Goal: Information Seeking & Learning: Learn about a topic

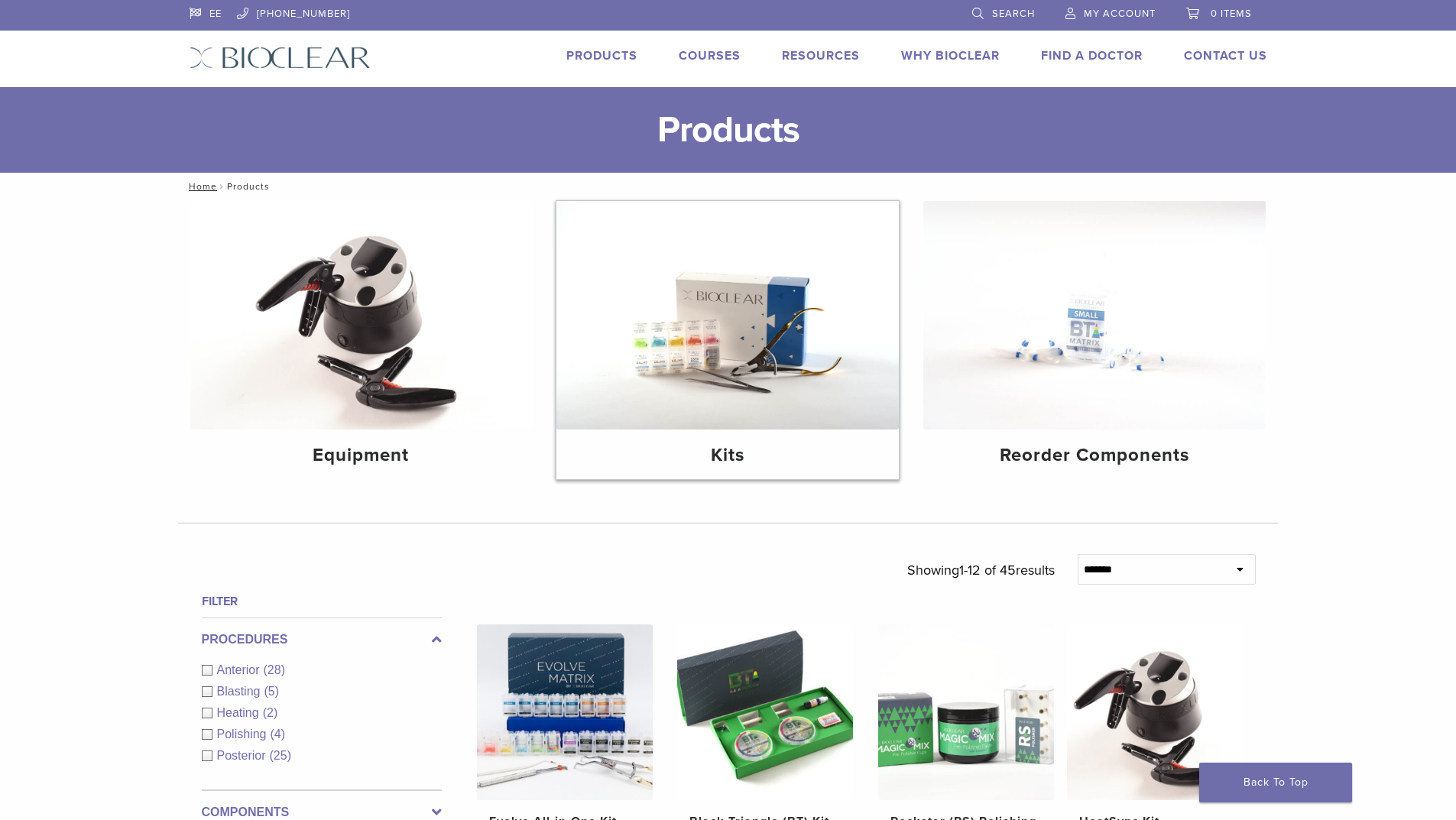
click at [798, 378] on img at bounding box center [727, 315] width 342 height 228
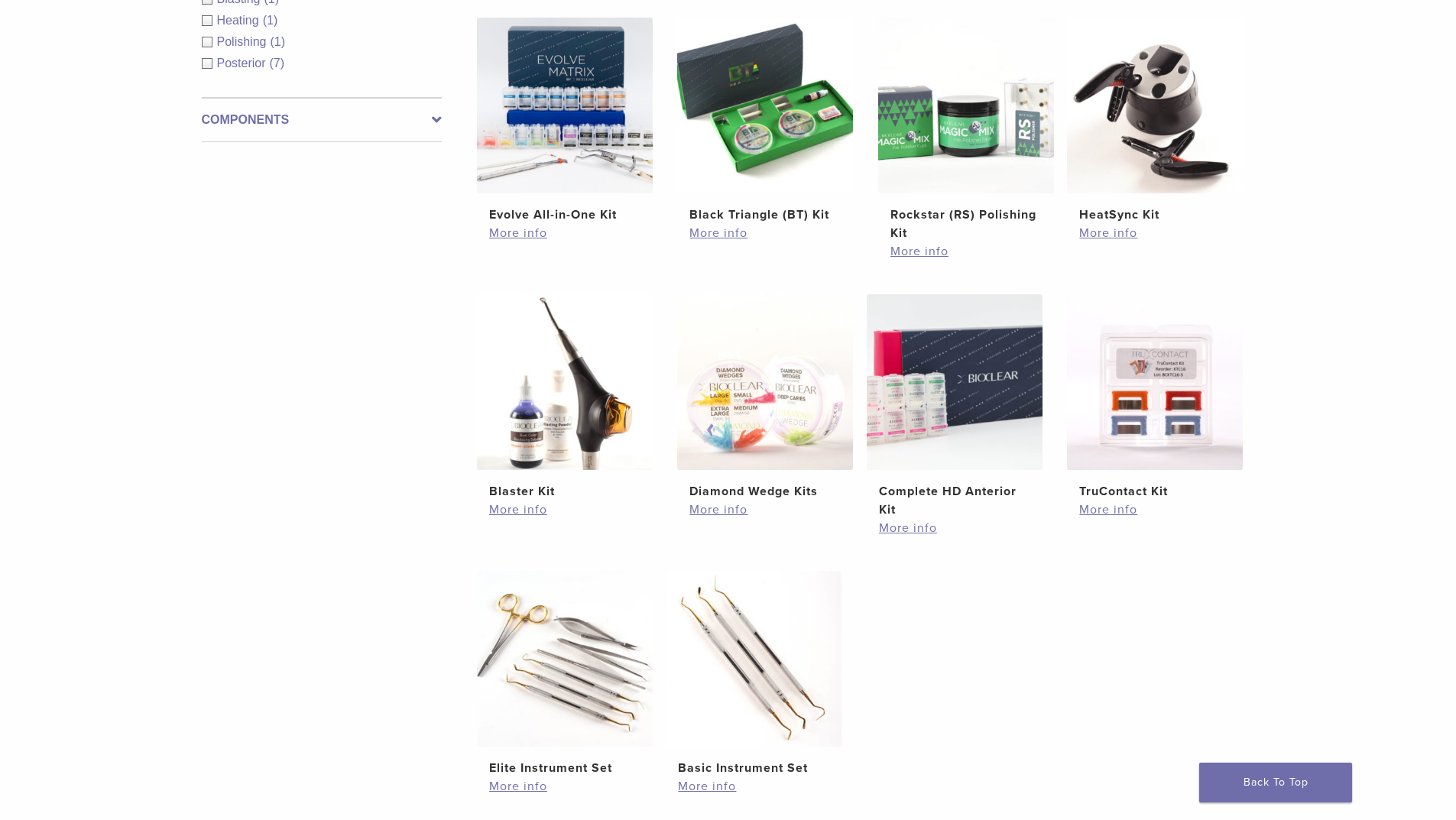
scroll to position [383, 0]
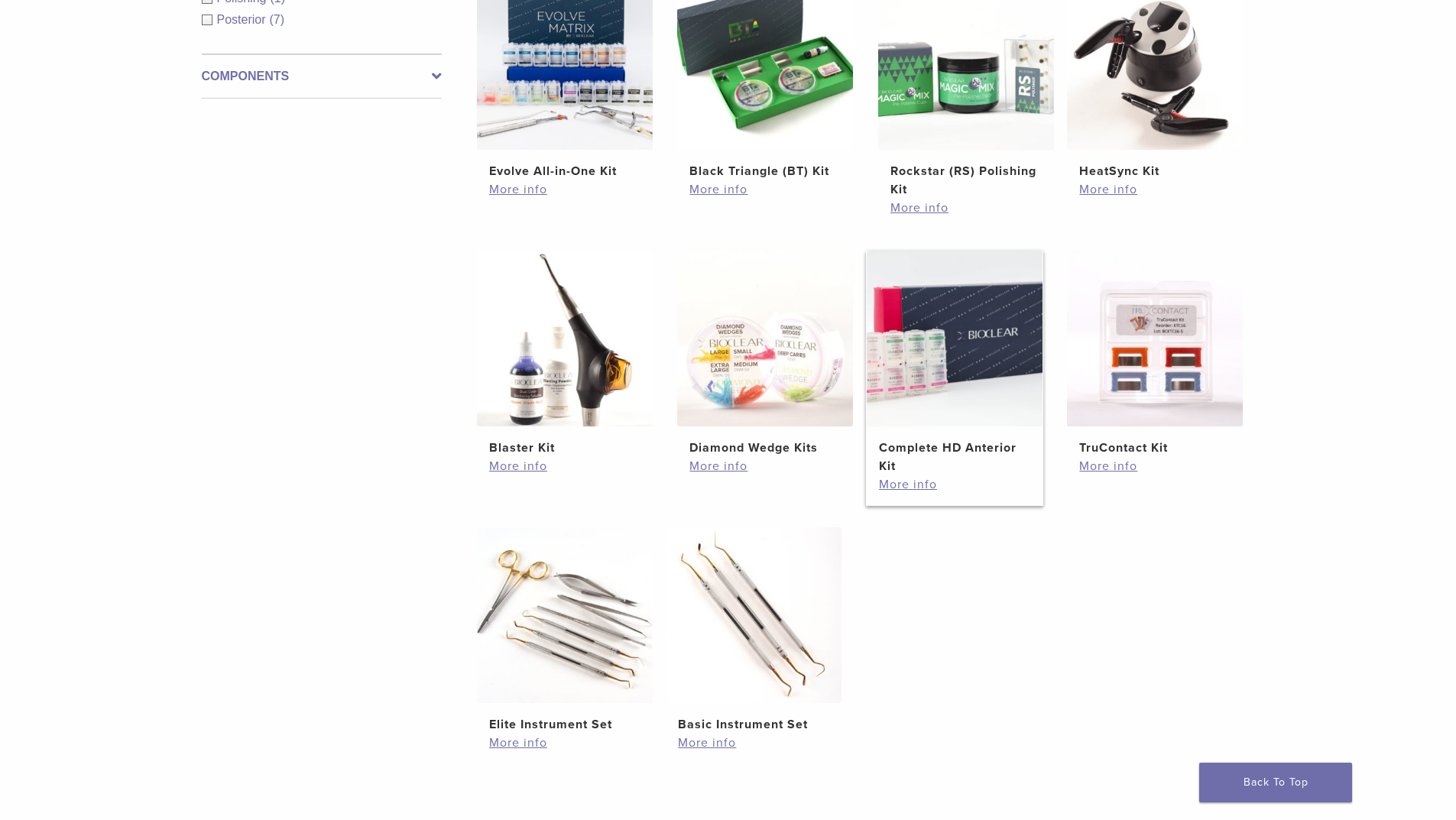
click at [898, 360] on img at bounding box center [955, 338] width 176 height 176
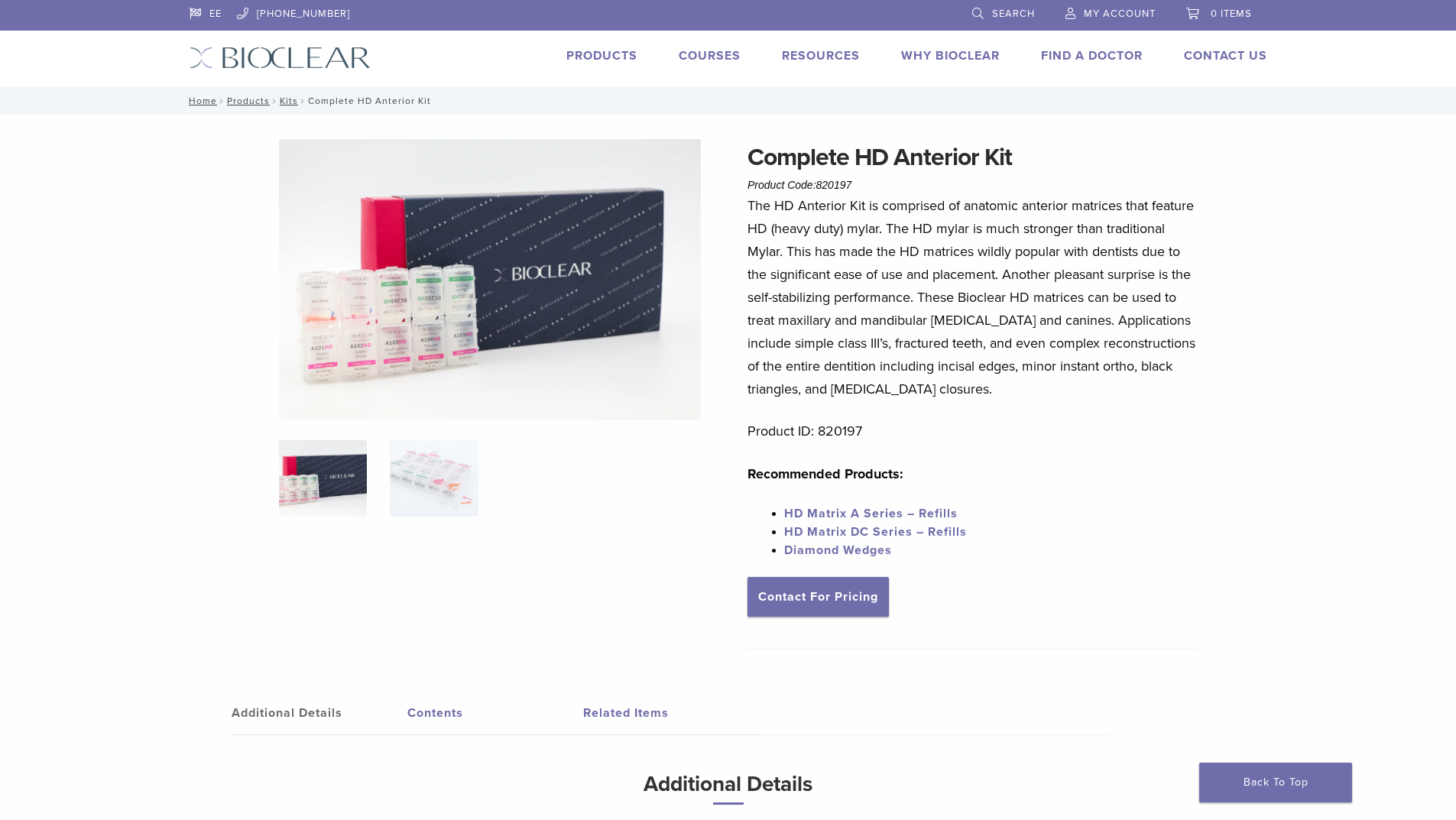
click at [328, 476] on img at bounding box center [323, 478] width 88 height 76
click at [411, 484] on img at bounding box center [433, 478] width 88 height 76
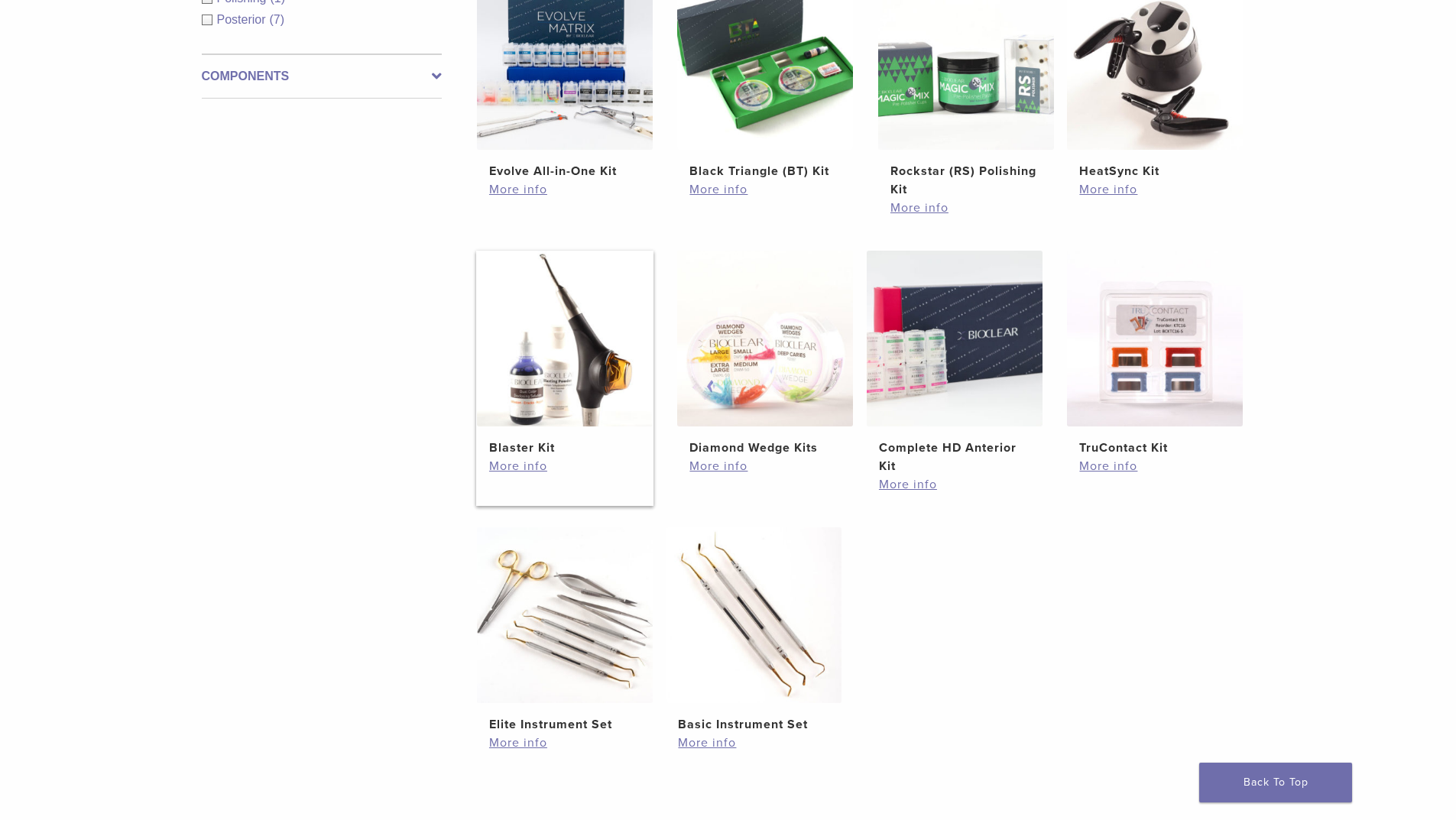
scroll to position [306, 0]
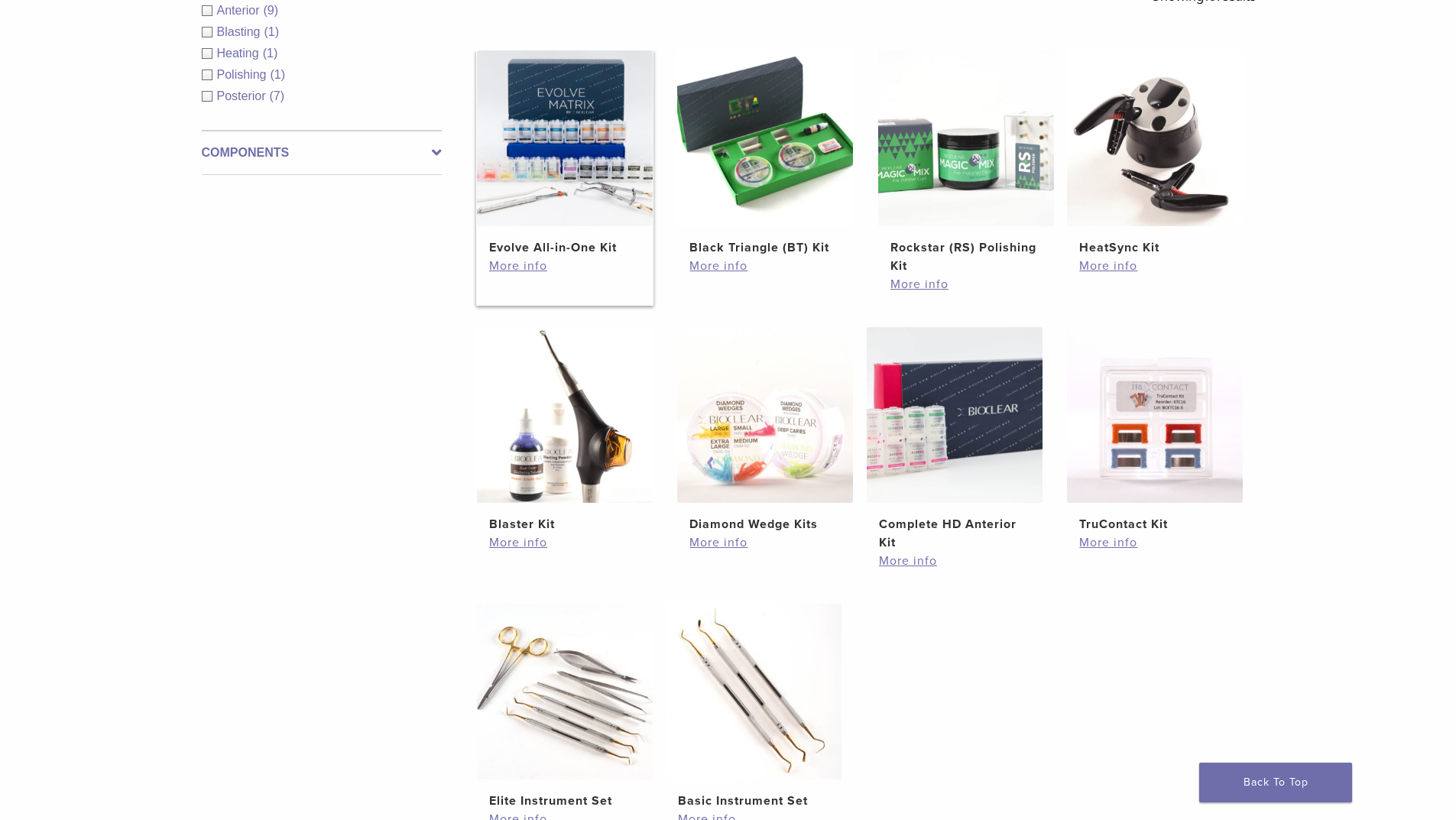
click at [570, 168] on img at bounding box center [565, 138] width 176 height 176
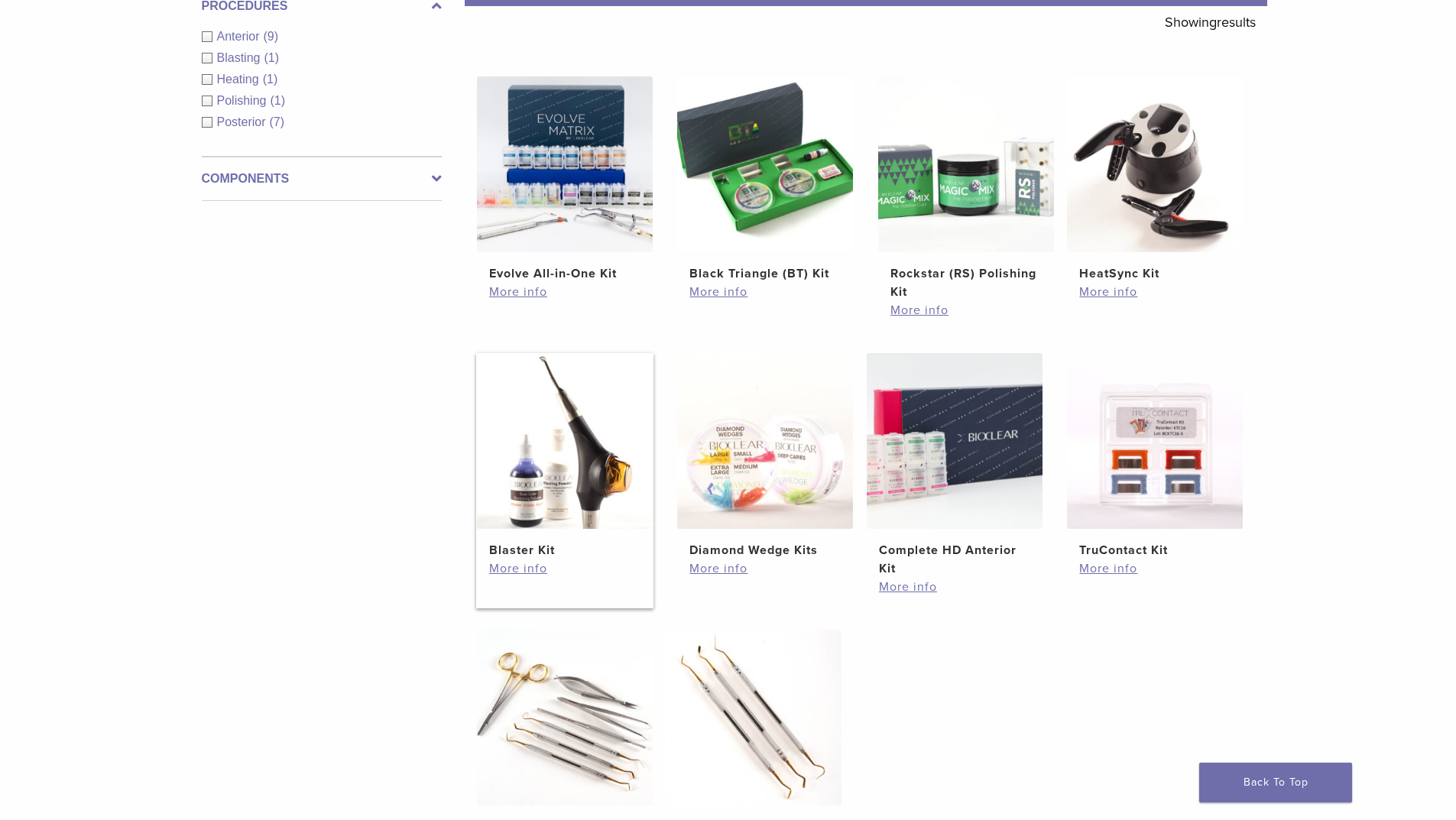
scroll to position [0, 0]
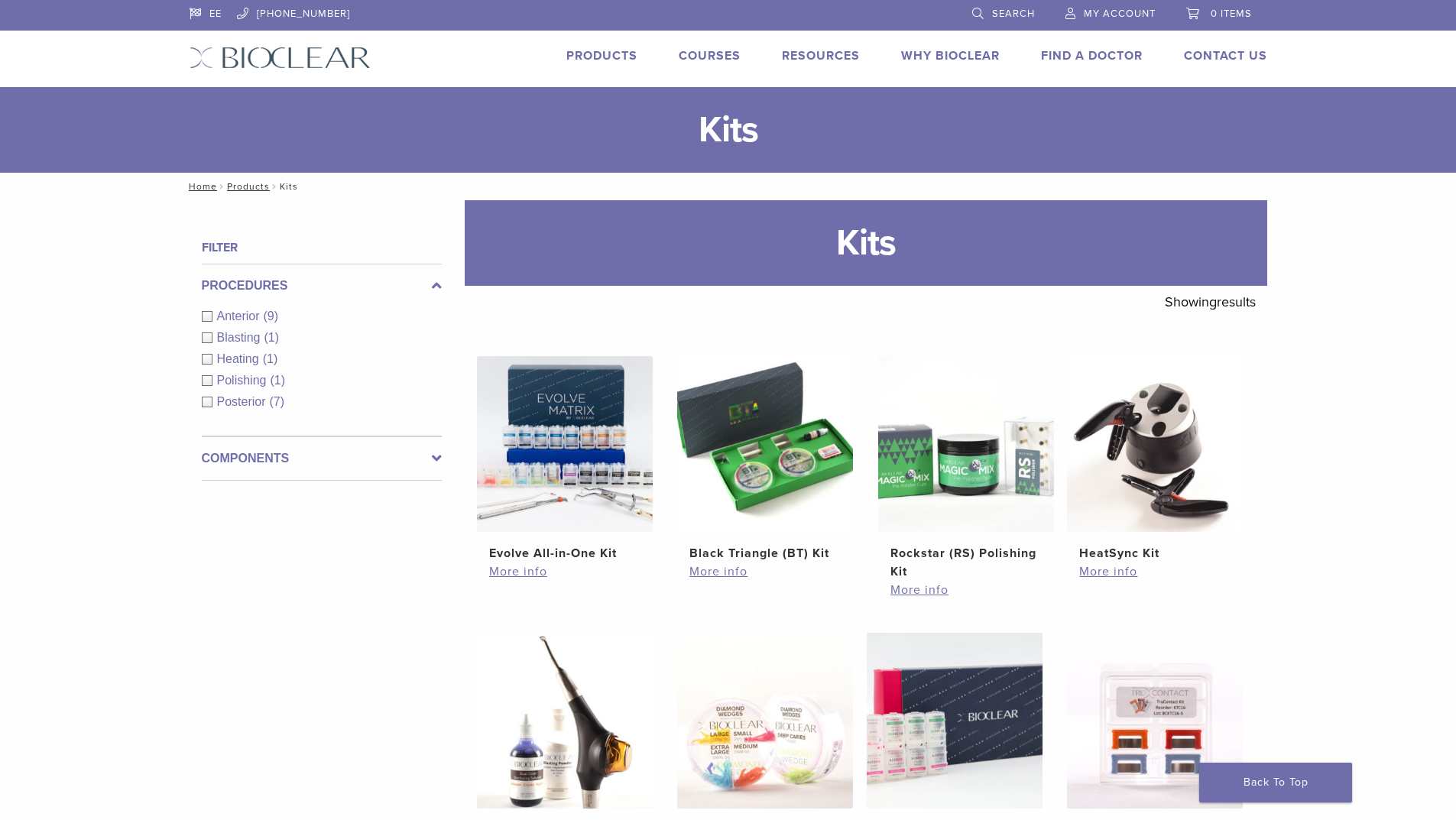
click at [209, 316] on div "Anterior (9)" at bounding box center [322, 316] width 240 height 18
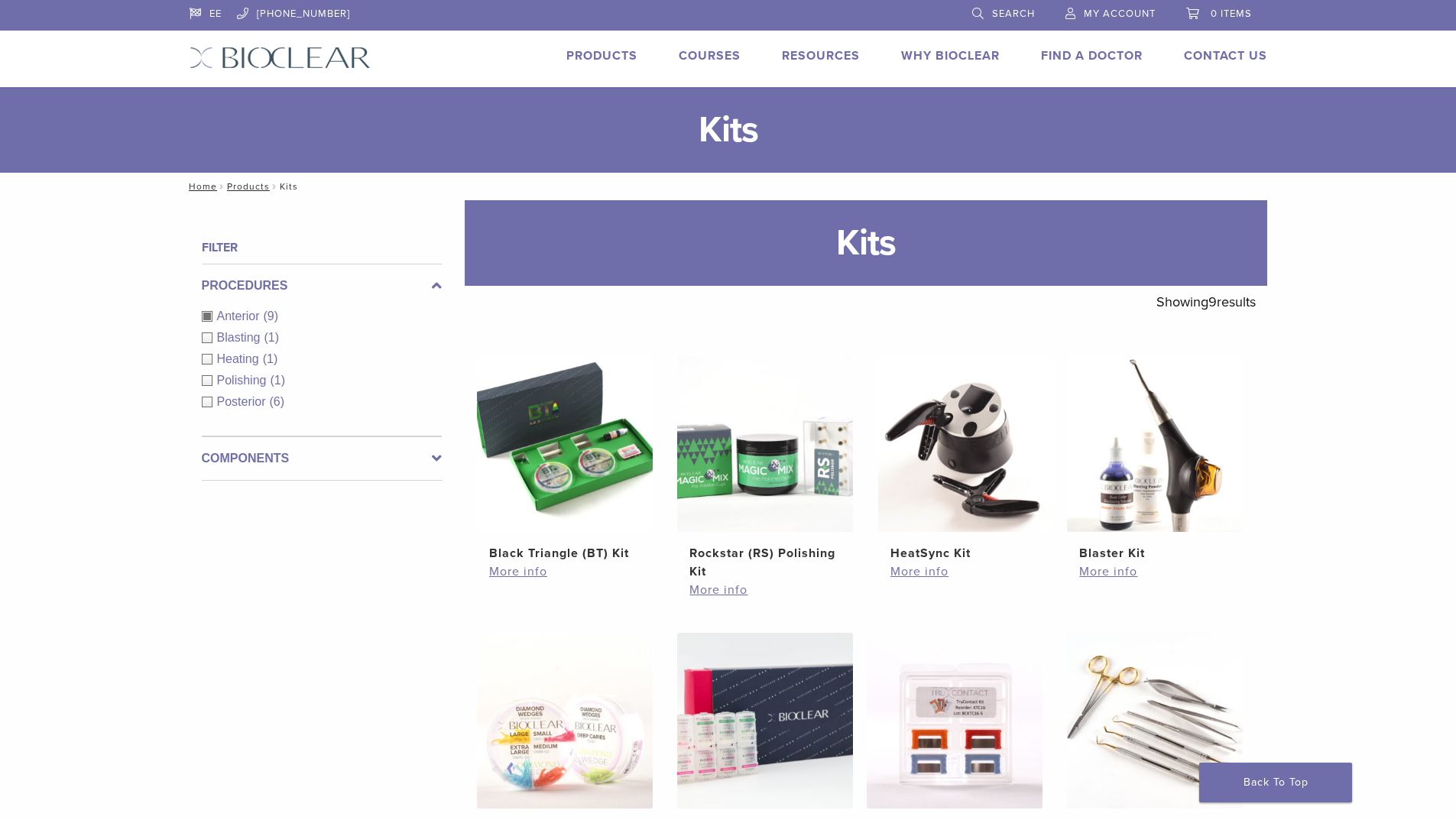
click at [233, 244] on h4 "Filter" at bounding box center [322, 248] width 240 height 18
click at [596, 47] on li "Products" at bounding box center [602, 56] width 71 height 18
click at [596, 57] on link "Products" at bounding box center [602, 56] width 71 height 16
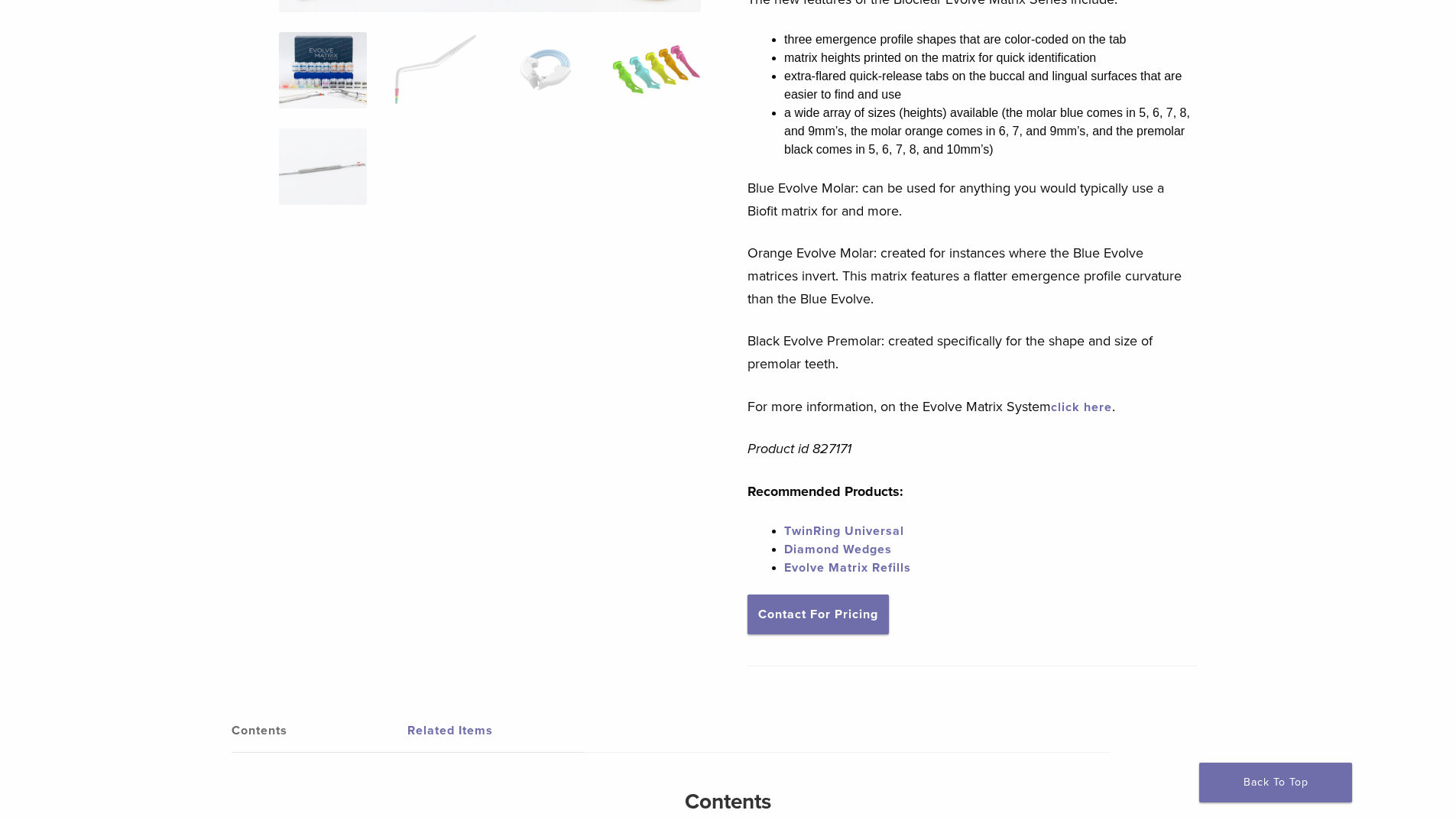
scroll to position [76, 0]
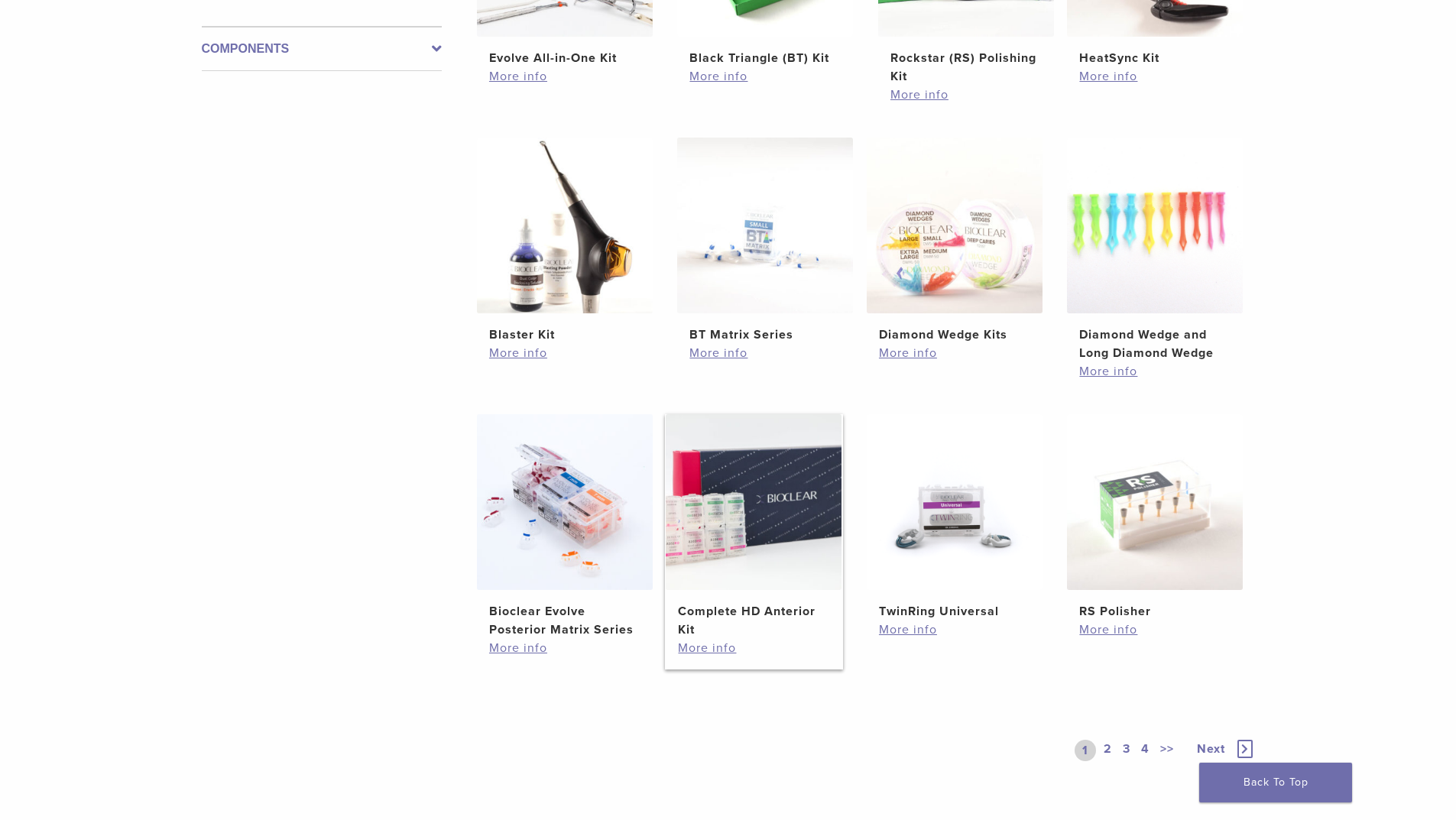
scroll to position [764, 0]
click at [1108, 744] on link "2" at bounding box center [1108, 750] width 15 height 21
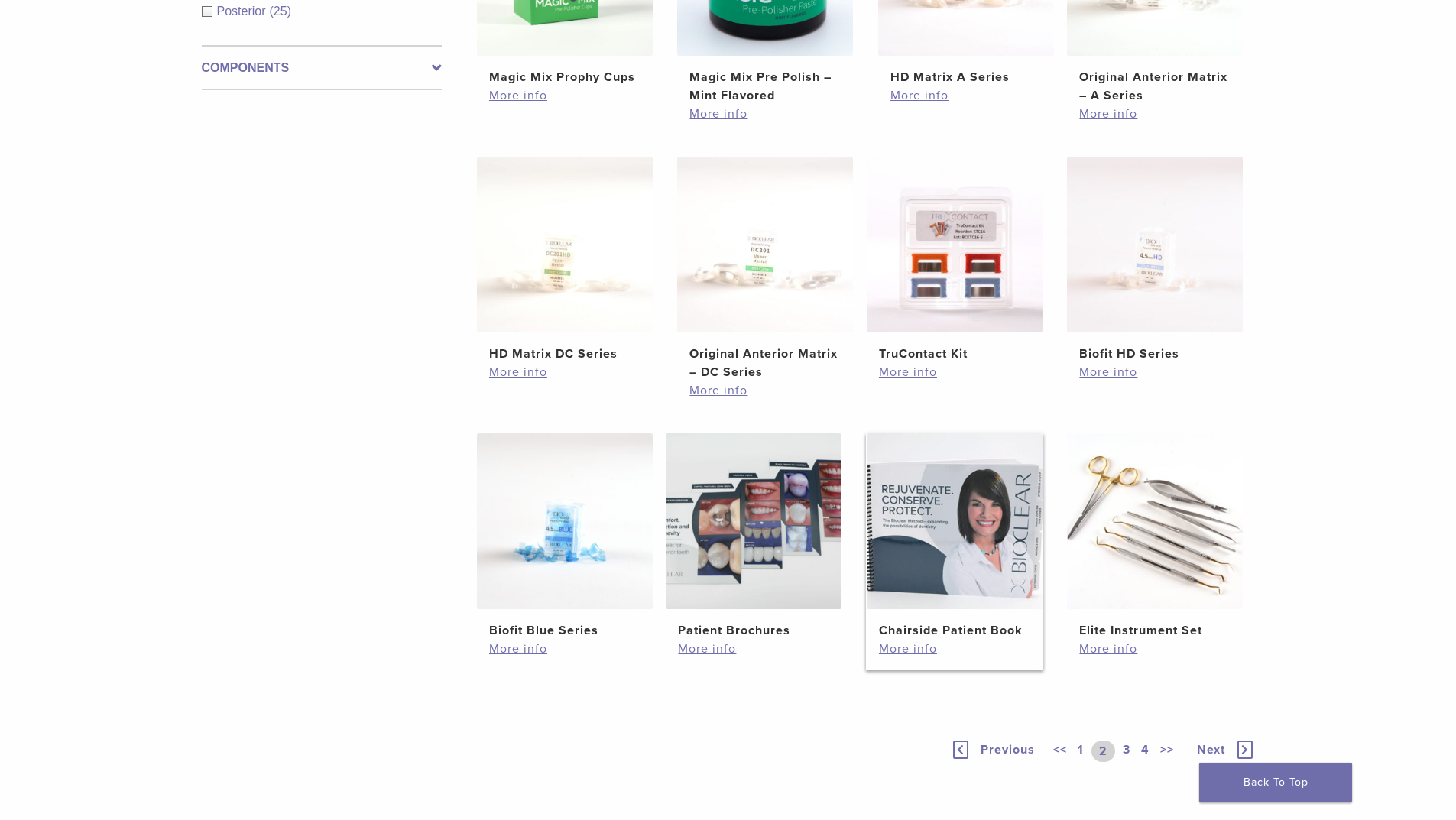
scroll to position [764, 0]
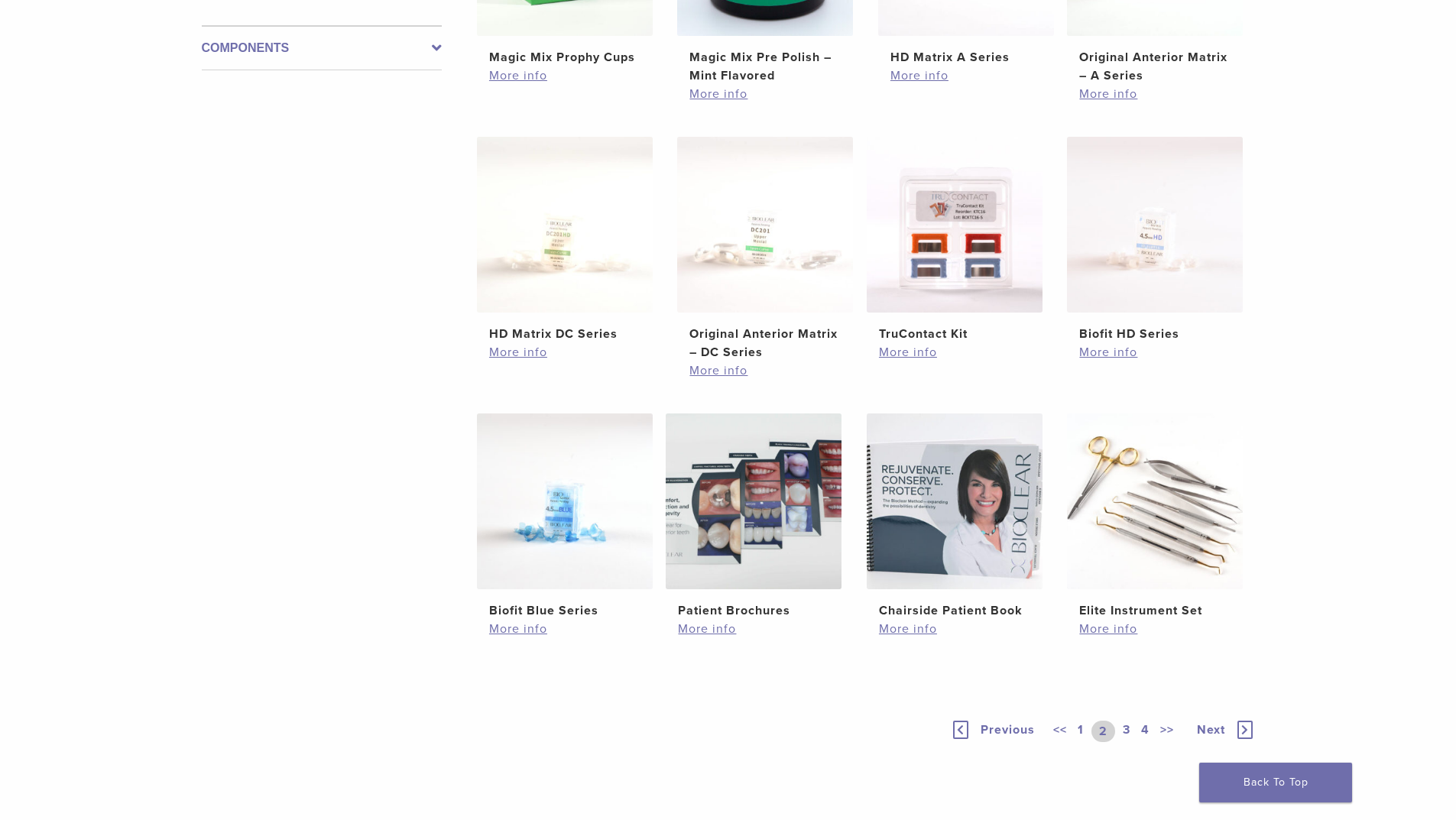
click at [1129, 731] on link "3" at bounding box center [1126, 731] width 14 height 21
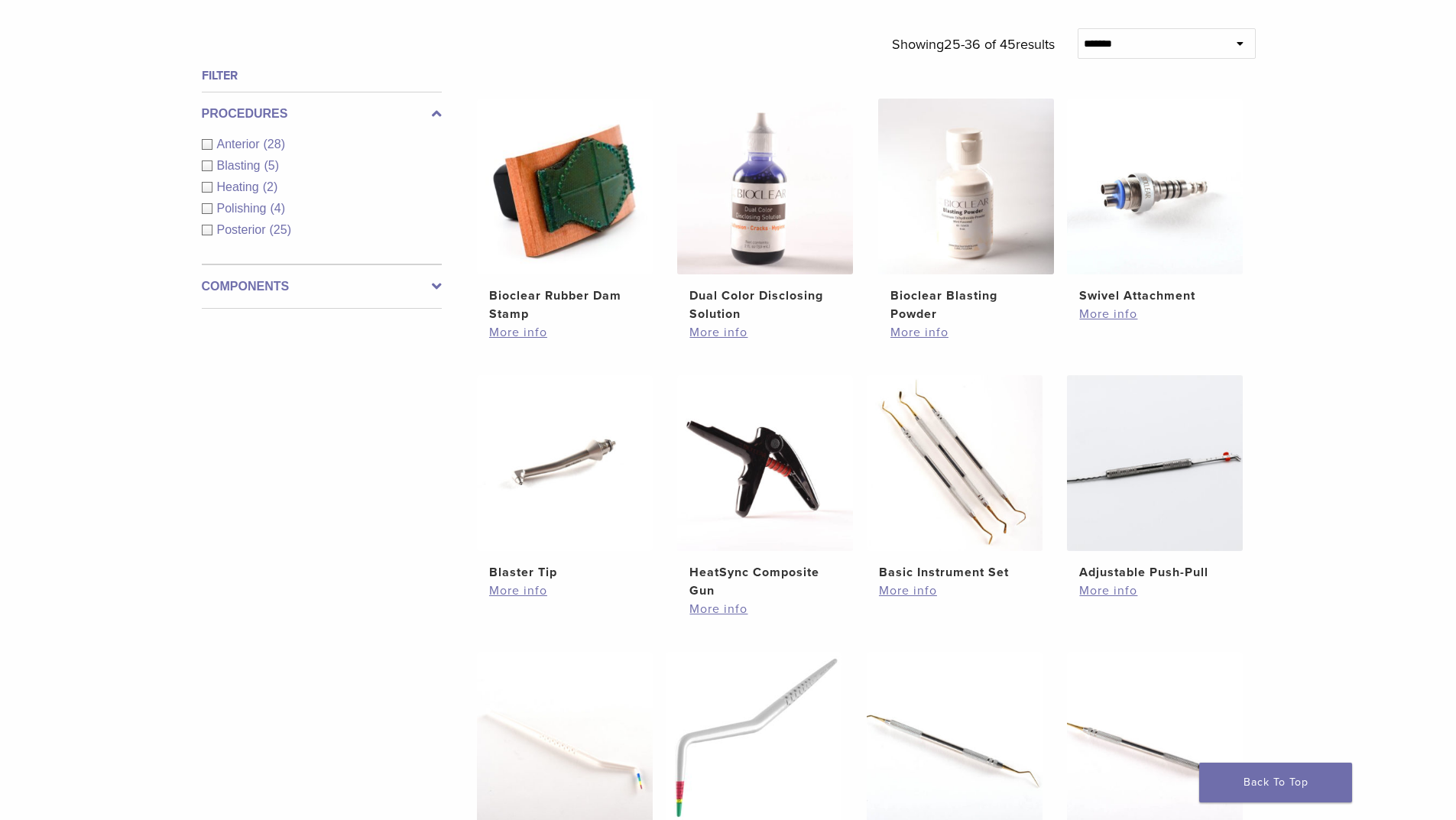
scroll to position [841, 0]
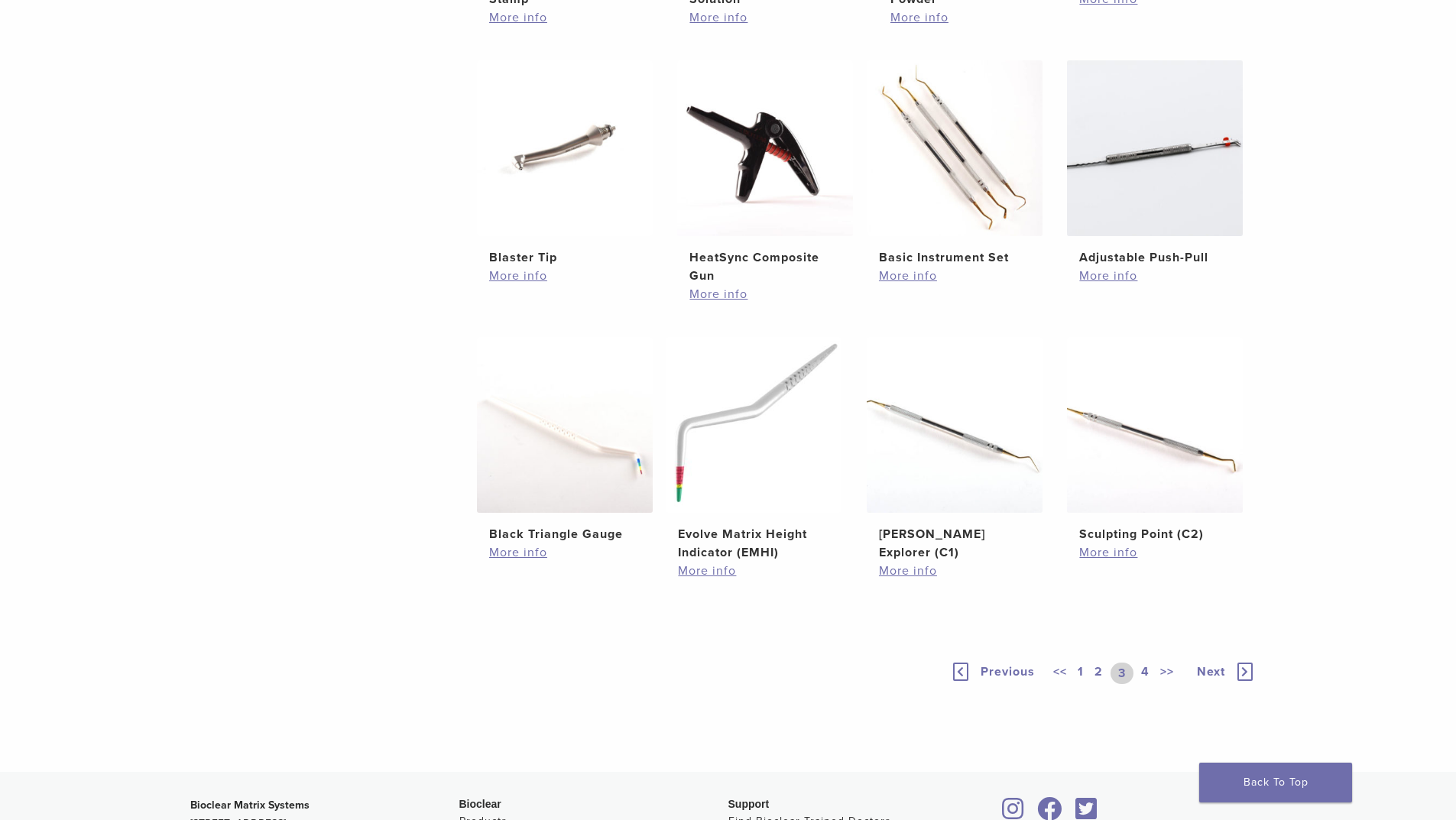
click at [1083, 667] on link "1" at bounding box center [1081, 673] width 12 height 21
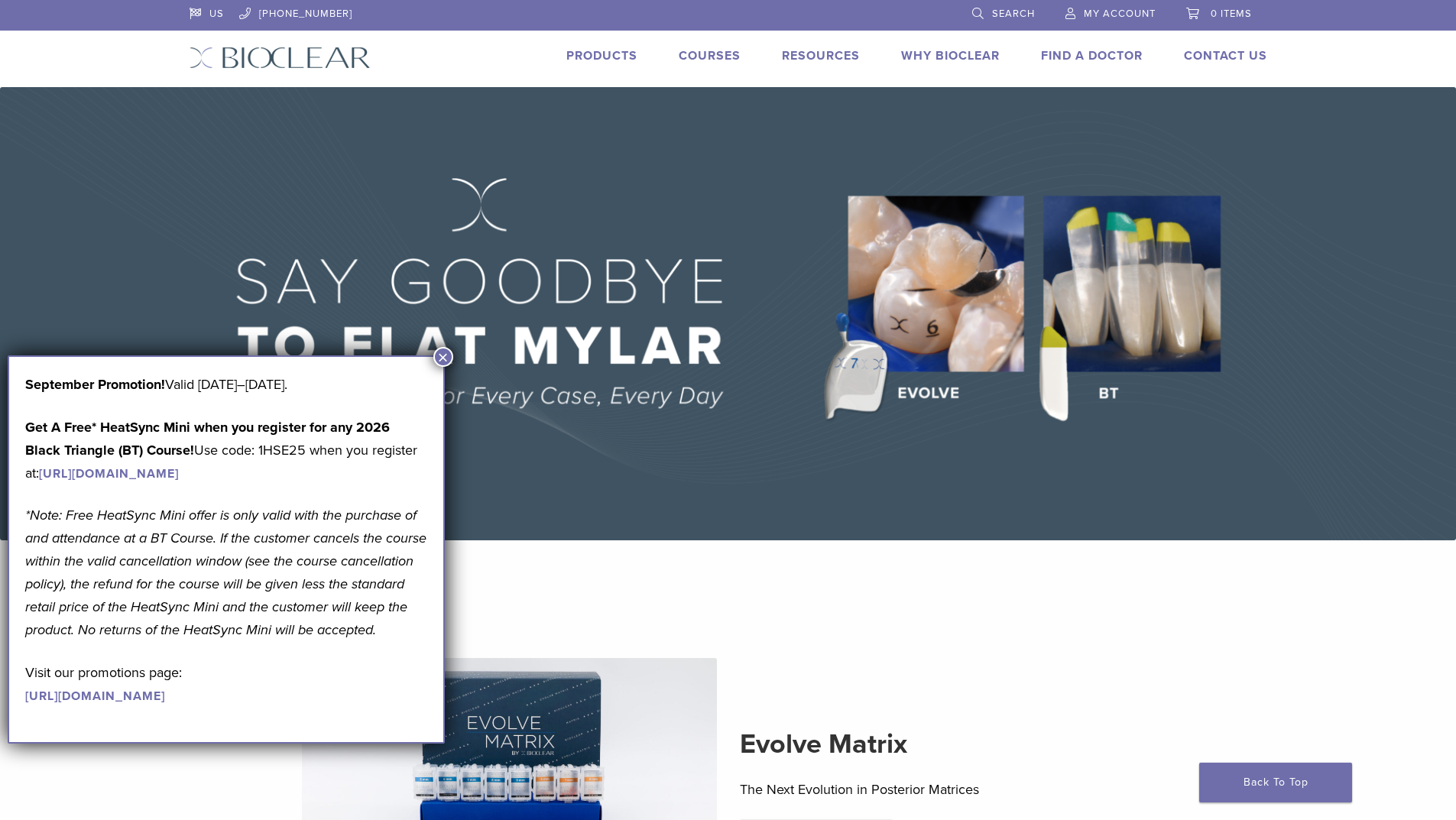
click at [442, 352] on button "×" at bounding box center [443, 357] width 20 height 20
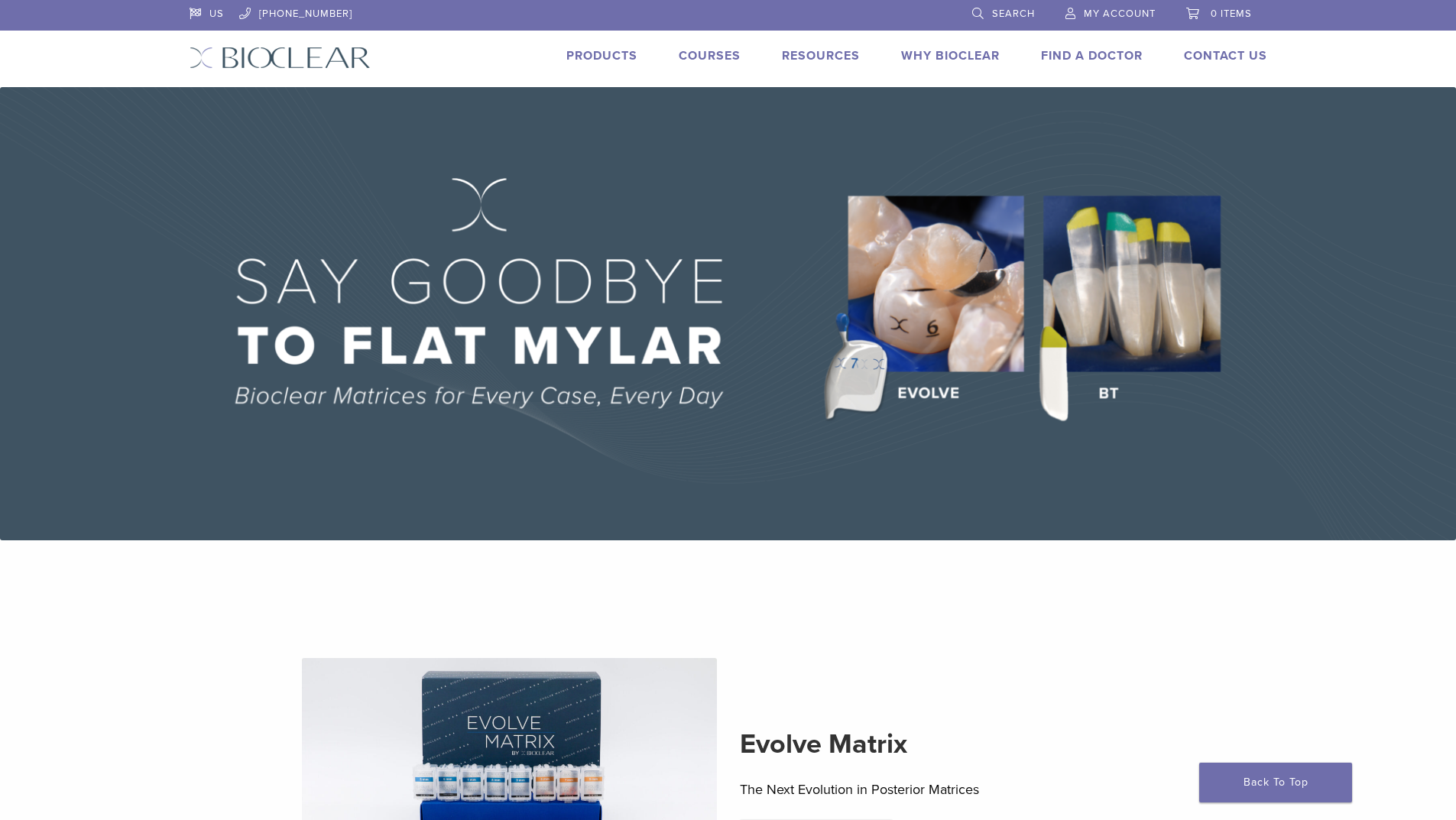
click at [612, 51] on link "Products" at bounding box center [602, 56] width 71 height 16
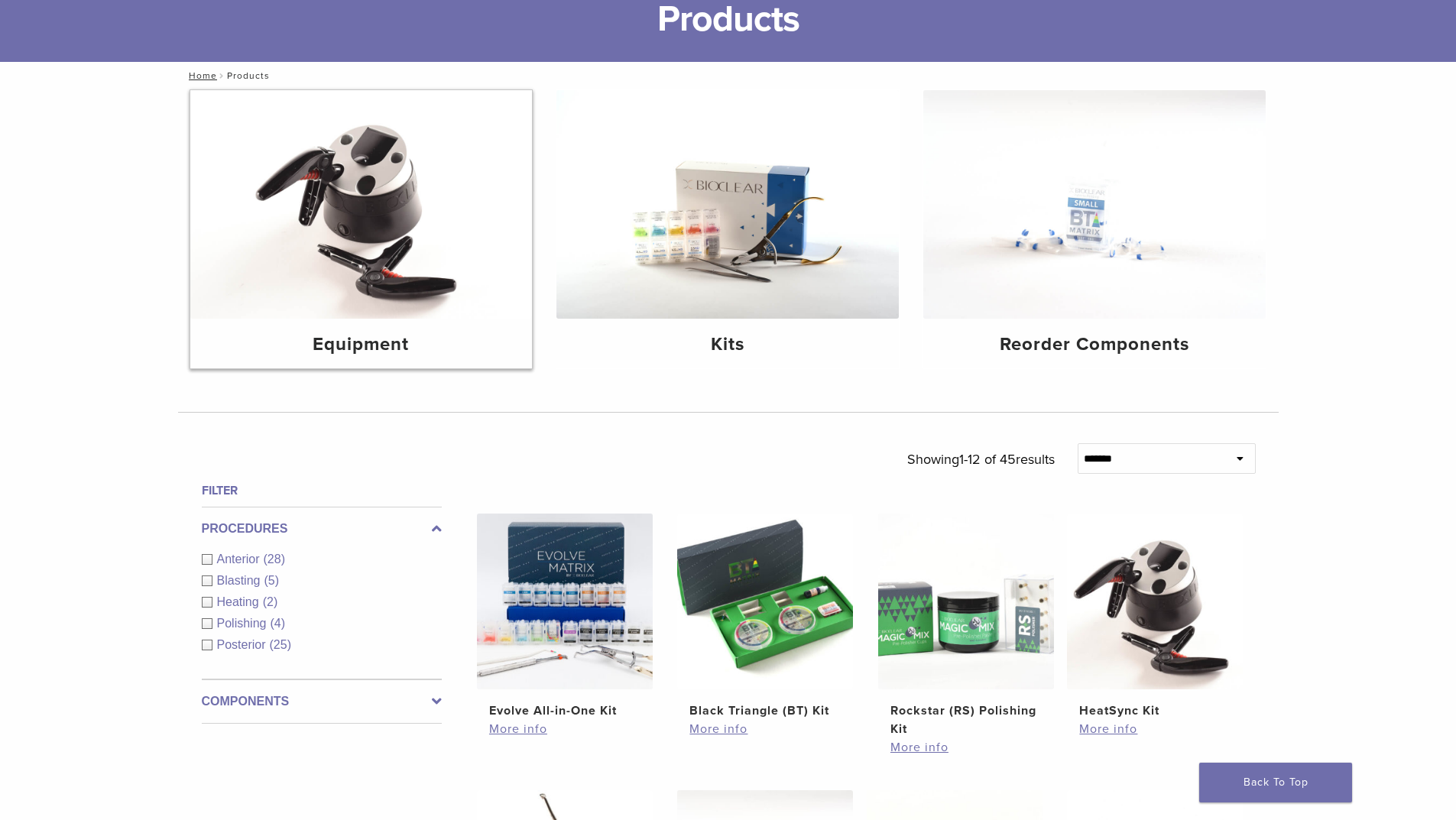
scroll to position [153, 0]
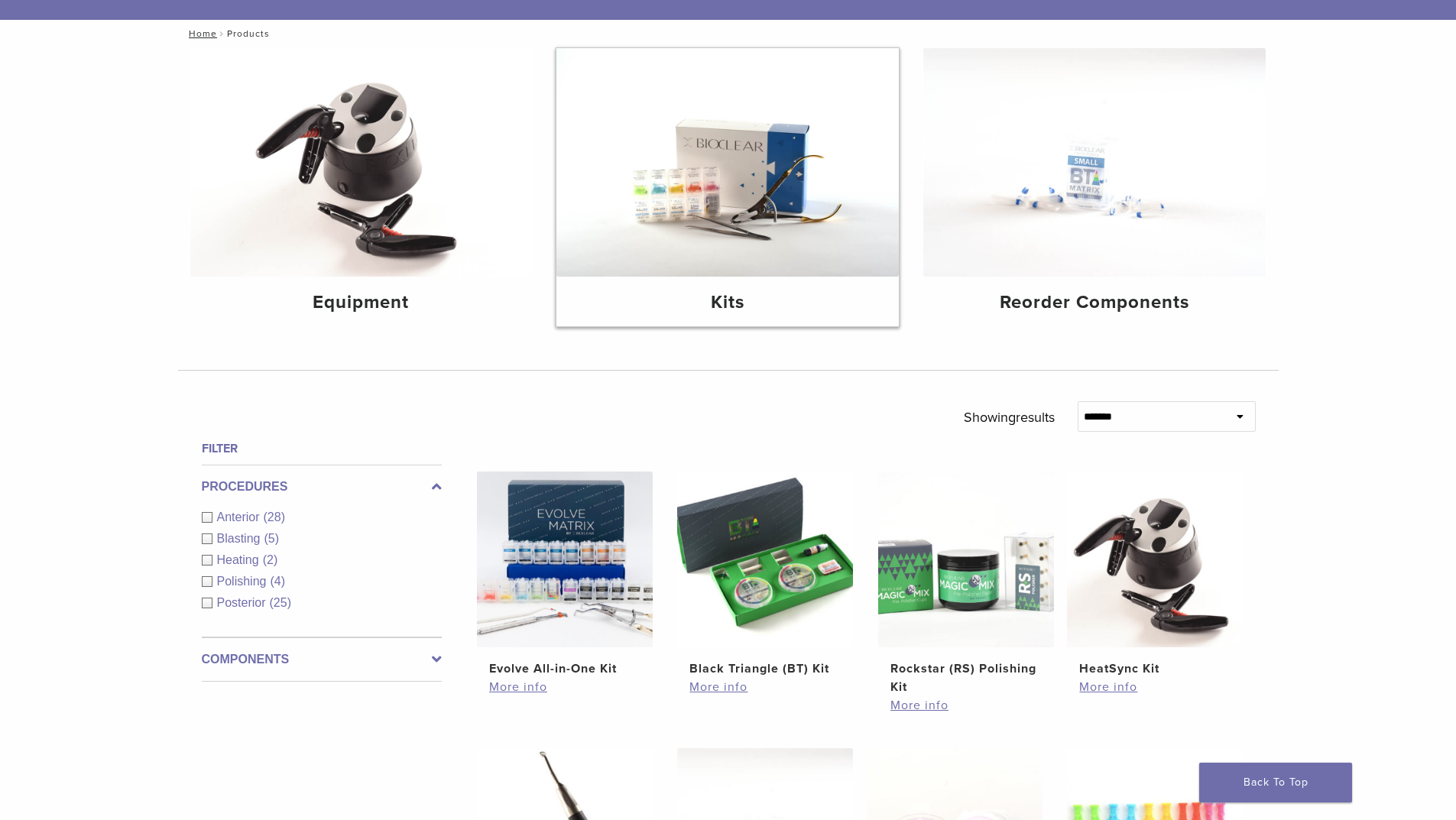
click at [729, 300] on h4 "Kits" at bounding box center [727, 303] width 318 height 28
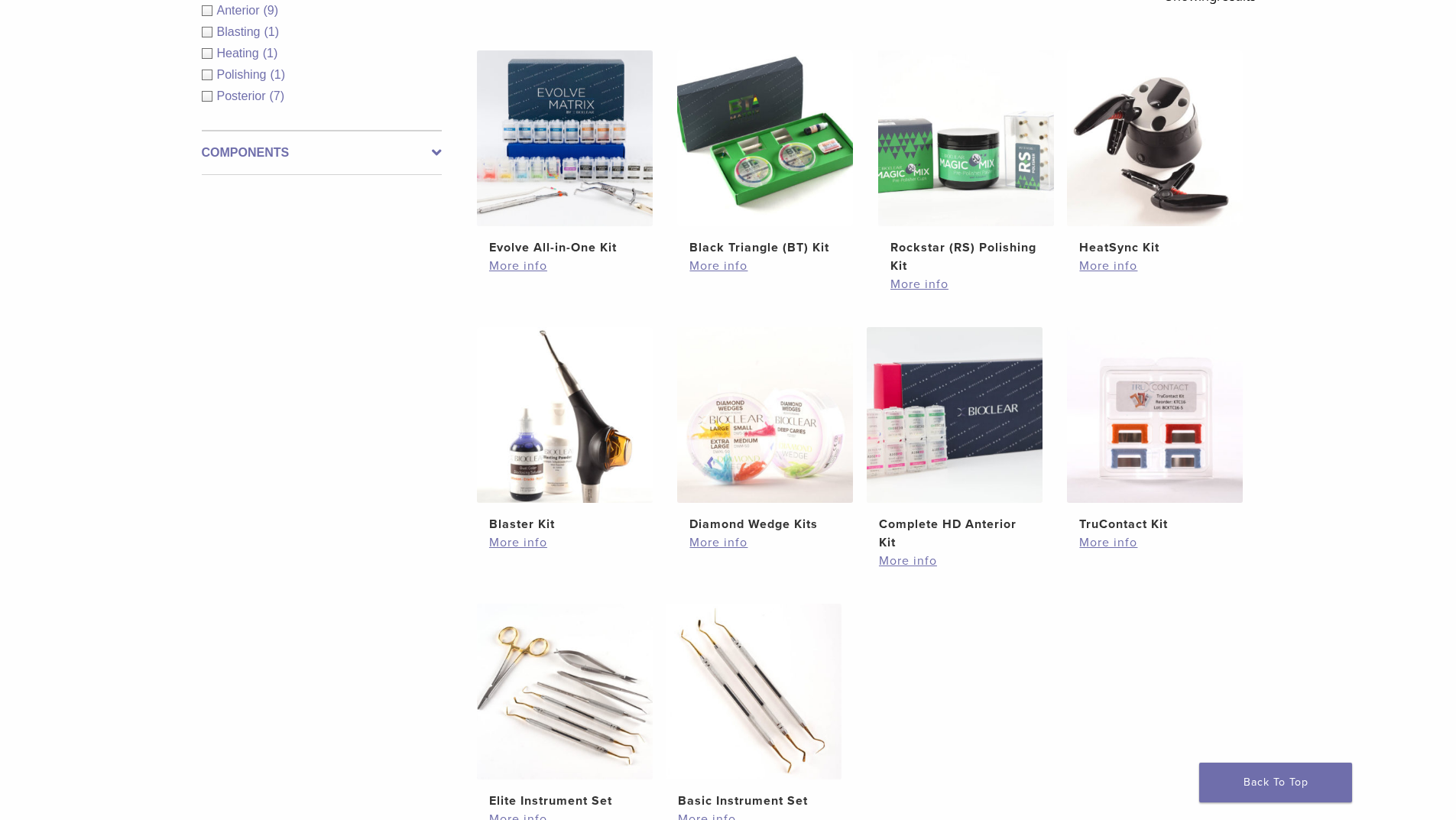
scroll to position [383, 0]
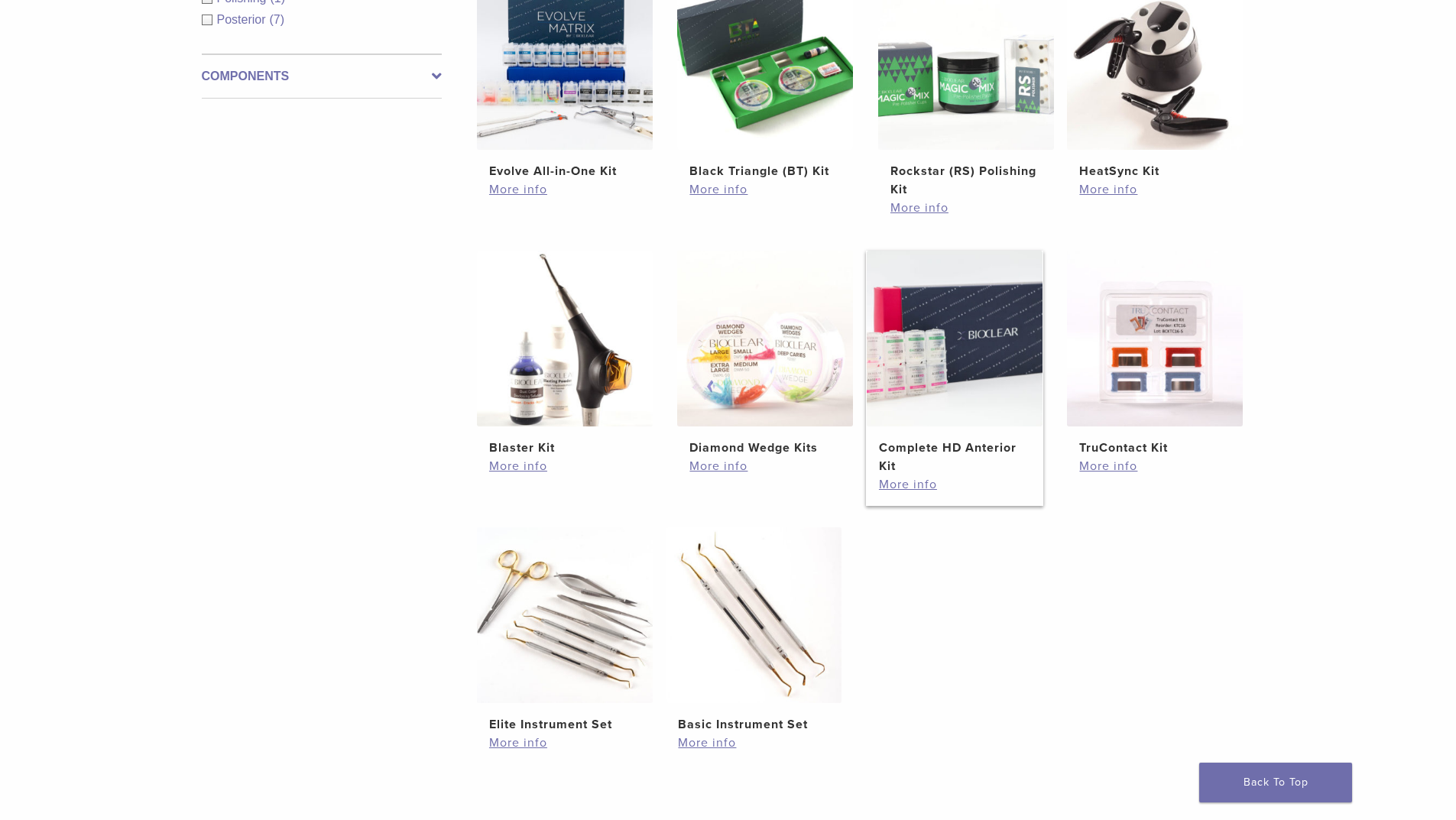
click at [1014, 376] on img at bounding box center [955, 338] width 176 height 176
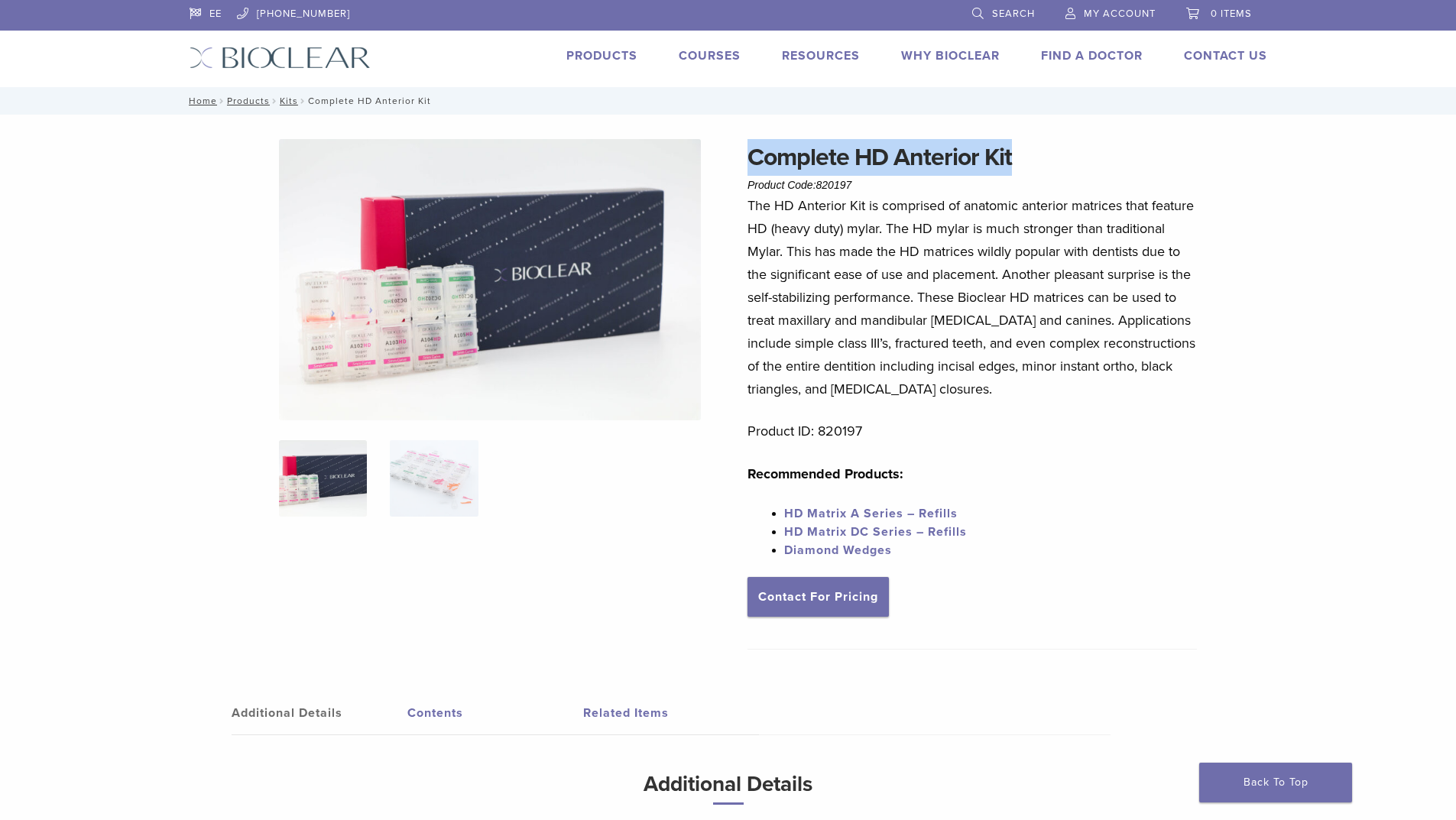
drag, startPoint x: 1042, startPoint y: 168, endPoint x: 749, endPoint y: 173, distance: 293.0
click at [749, 173] on h1 "Complete HD Anterior Kit" at bounding box center [973, 158] width 450 height 37
copy h1 "Complete HD Anterior Kit"
